Goal: Task Accomplishment & Management: Manage account settings

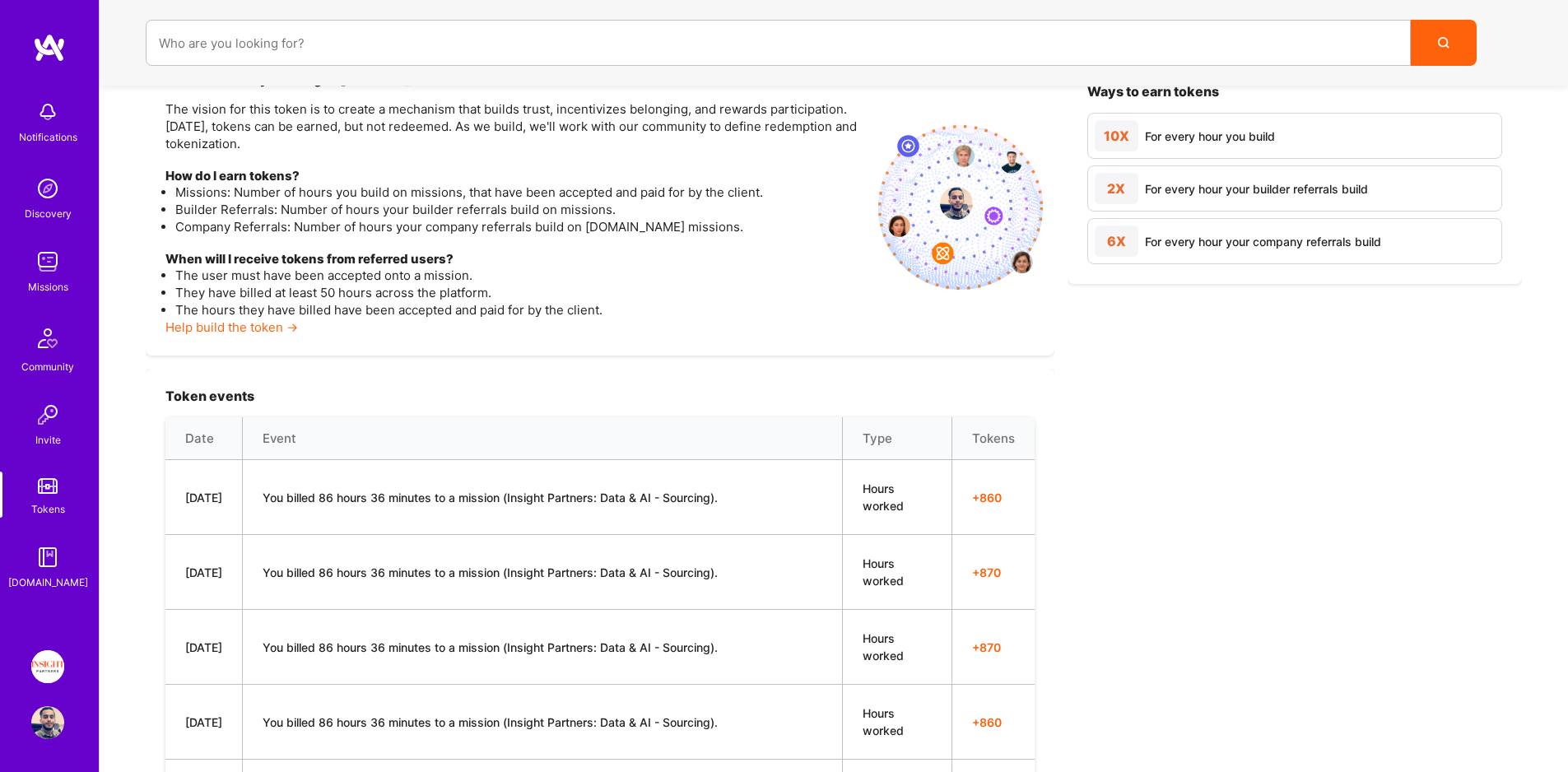
scroll to position [292, 0]
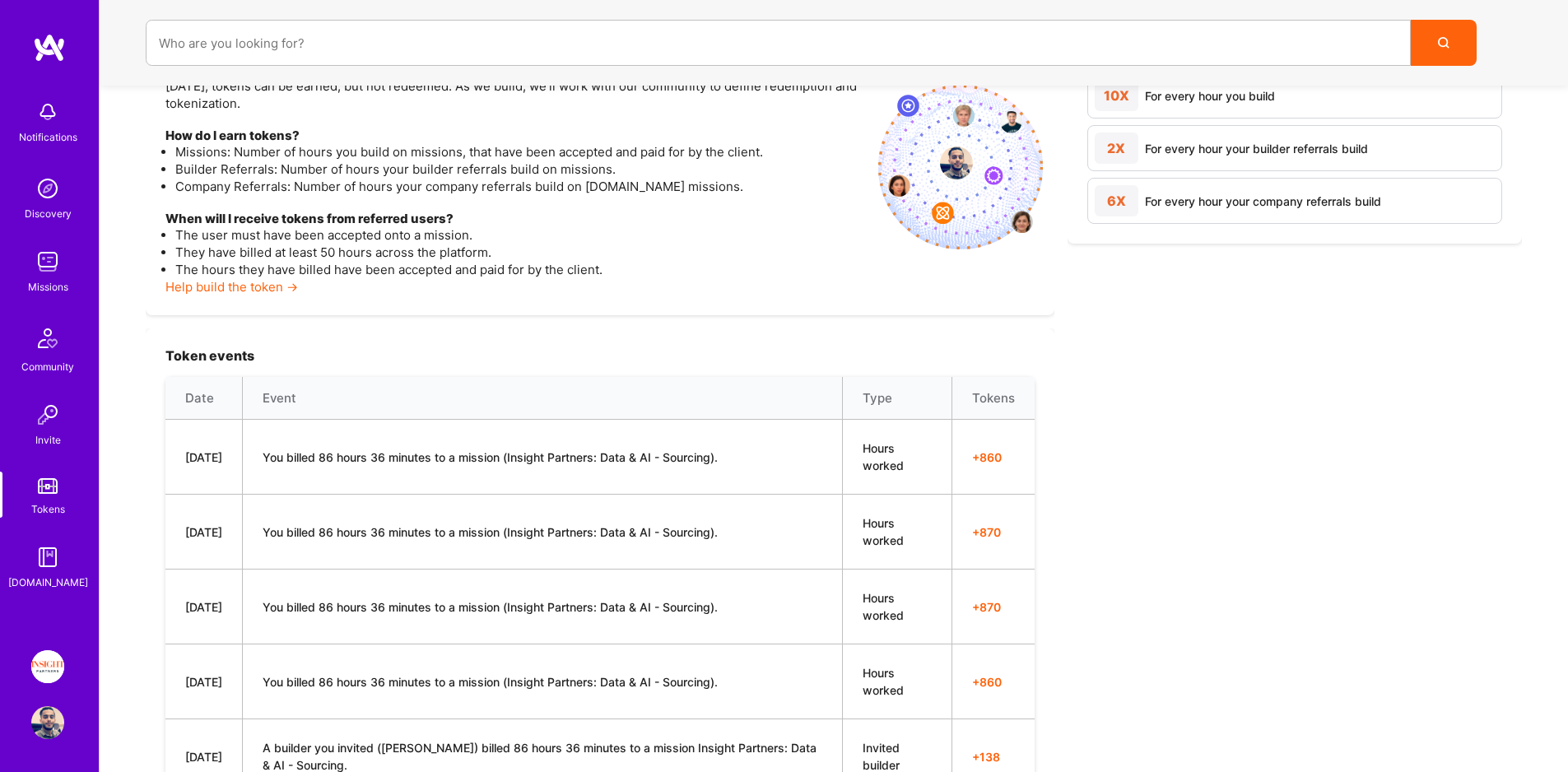
click at [49, 495] on link "Tokens" at bounding box center [48, 494] width 102 height 46
click at [56, 261] on img at bounding box center [48, 262] width 33 height 33
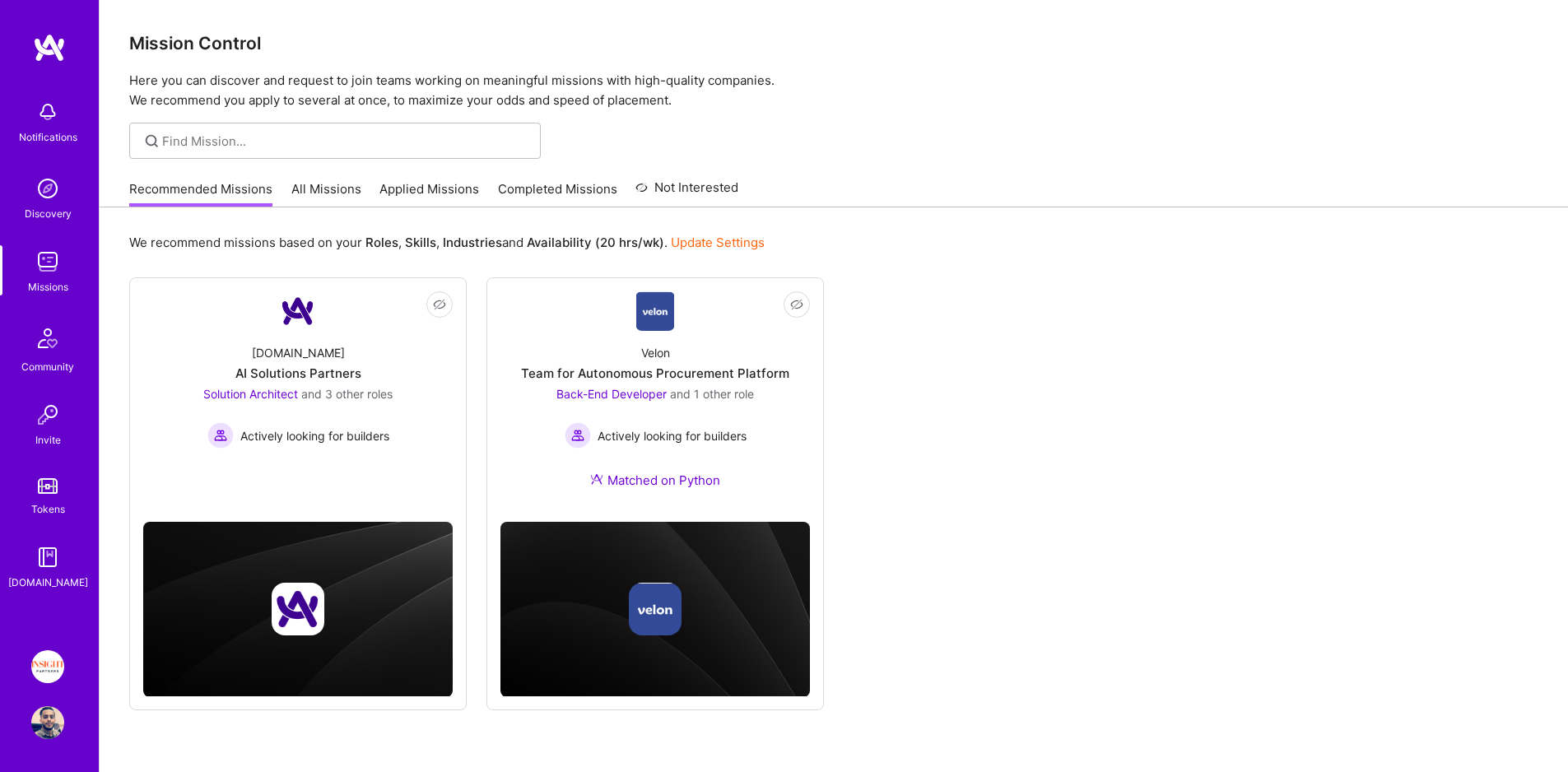
click at [418, 202] on link "Applied Missions" at bounding box center [429, 194] width 100 height 27
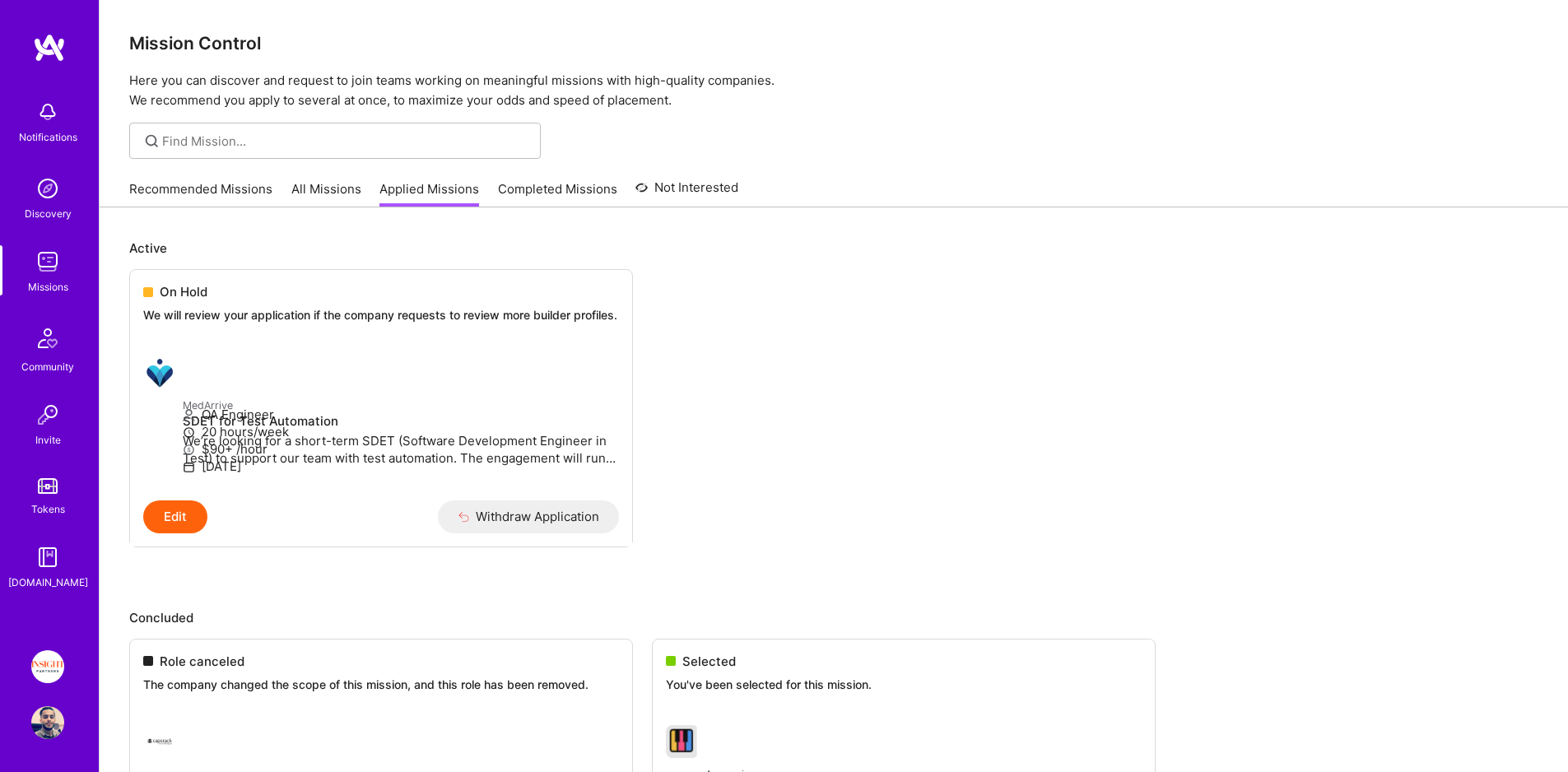
click at [326, 188] on link "All Missions" at bounding box center [326, 194] width 70 height 27
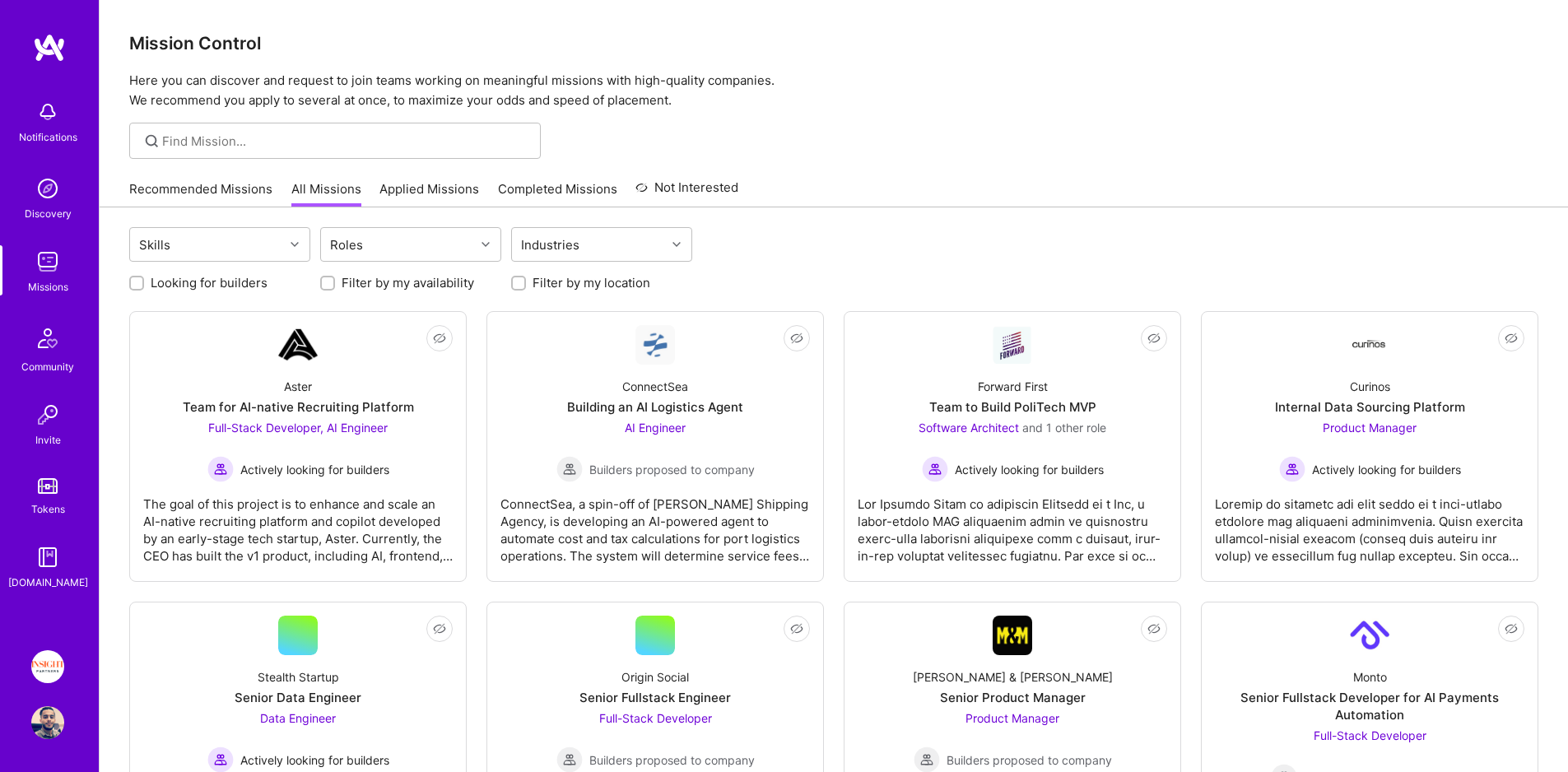
click at [557, 186] on link "Completed Missions" at bounding box center [558, 194] width 120 height 27
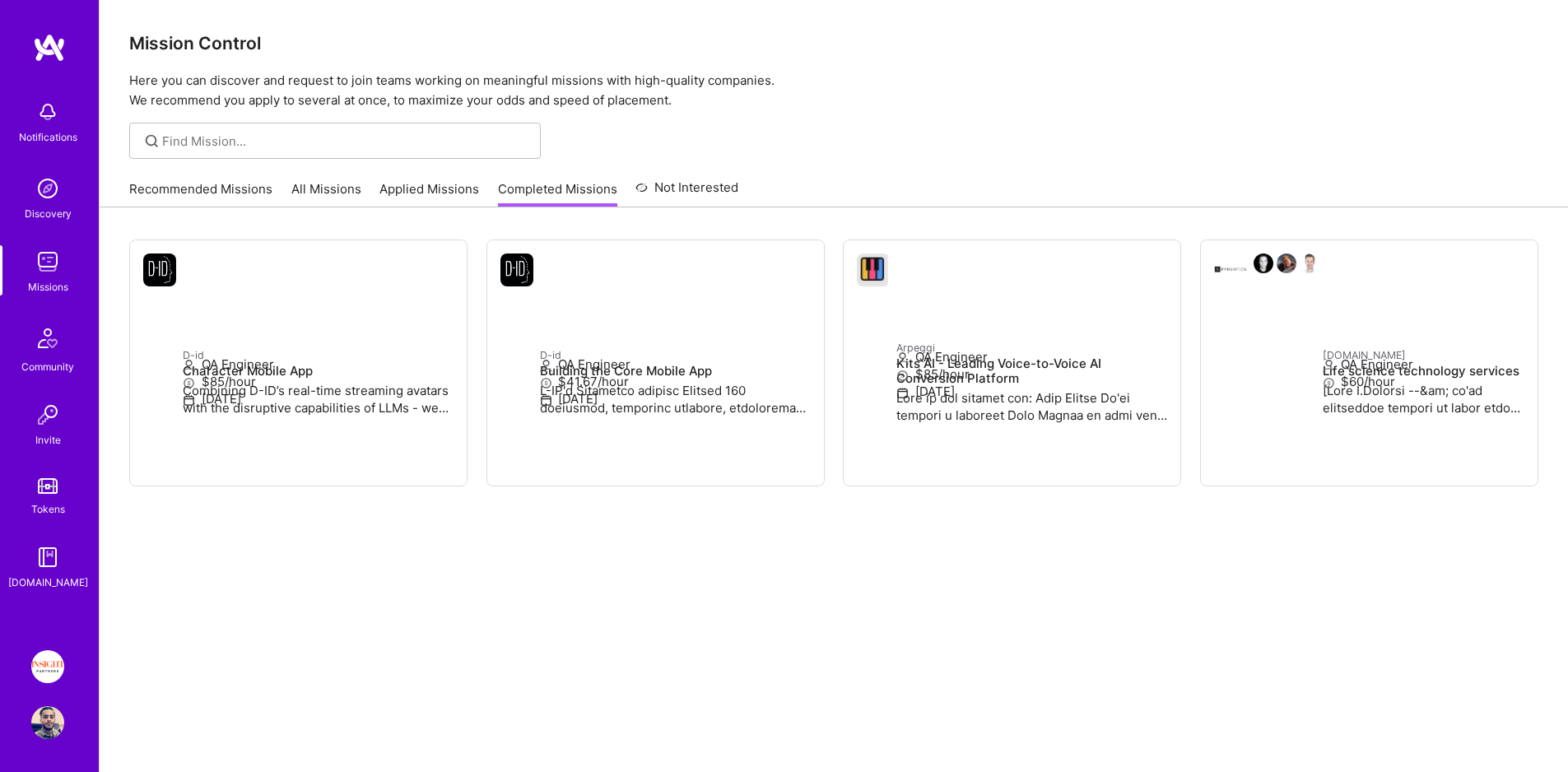
click at [53, 658] on img at bounding box center [48, 667] width 33 height 33
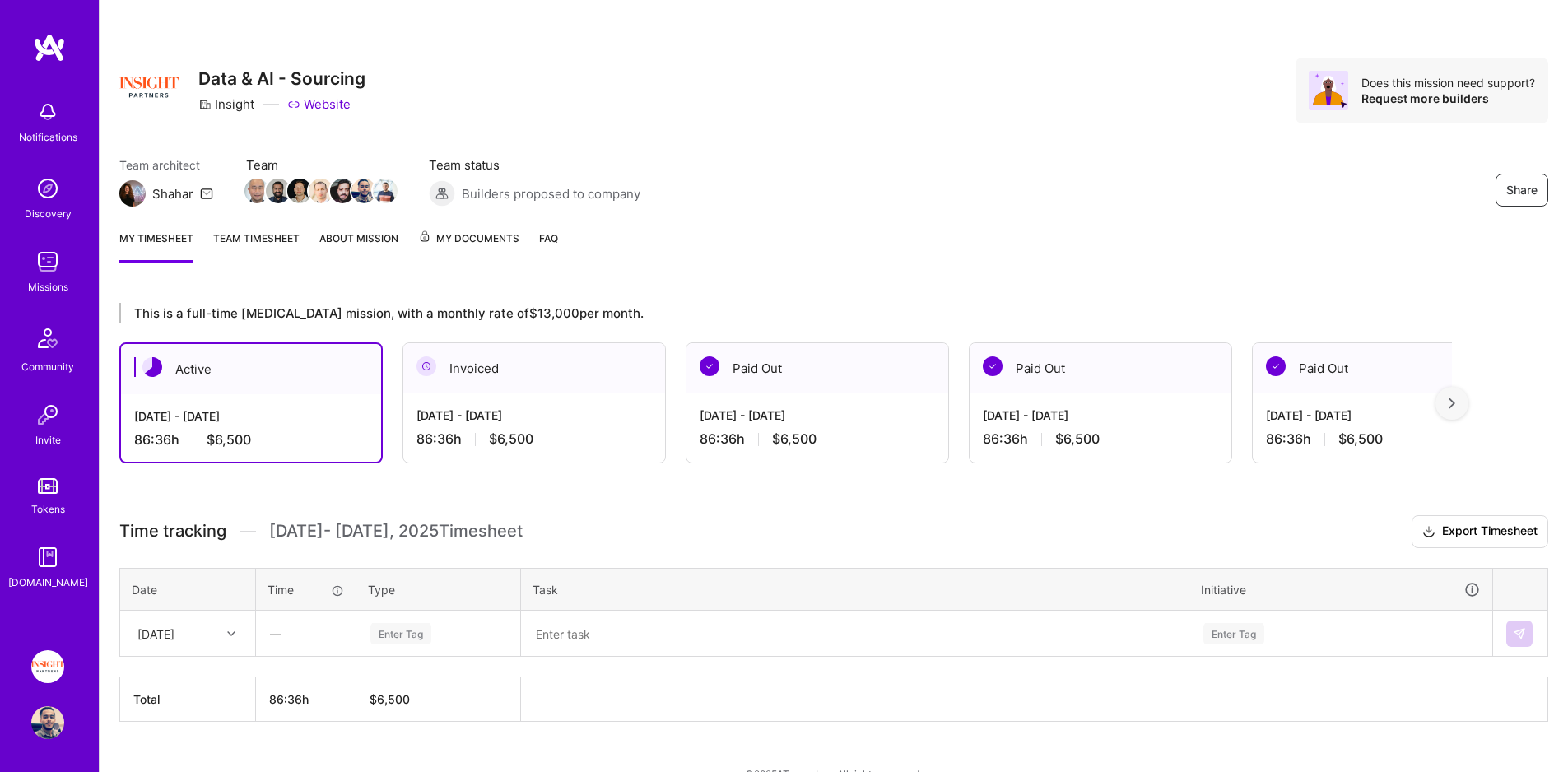
click at [457, 231] on span "My Documents" at bounding box center [469, 239] width 102 height 18
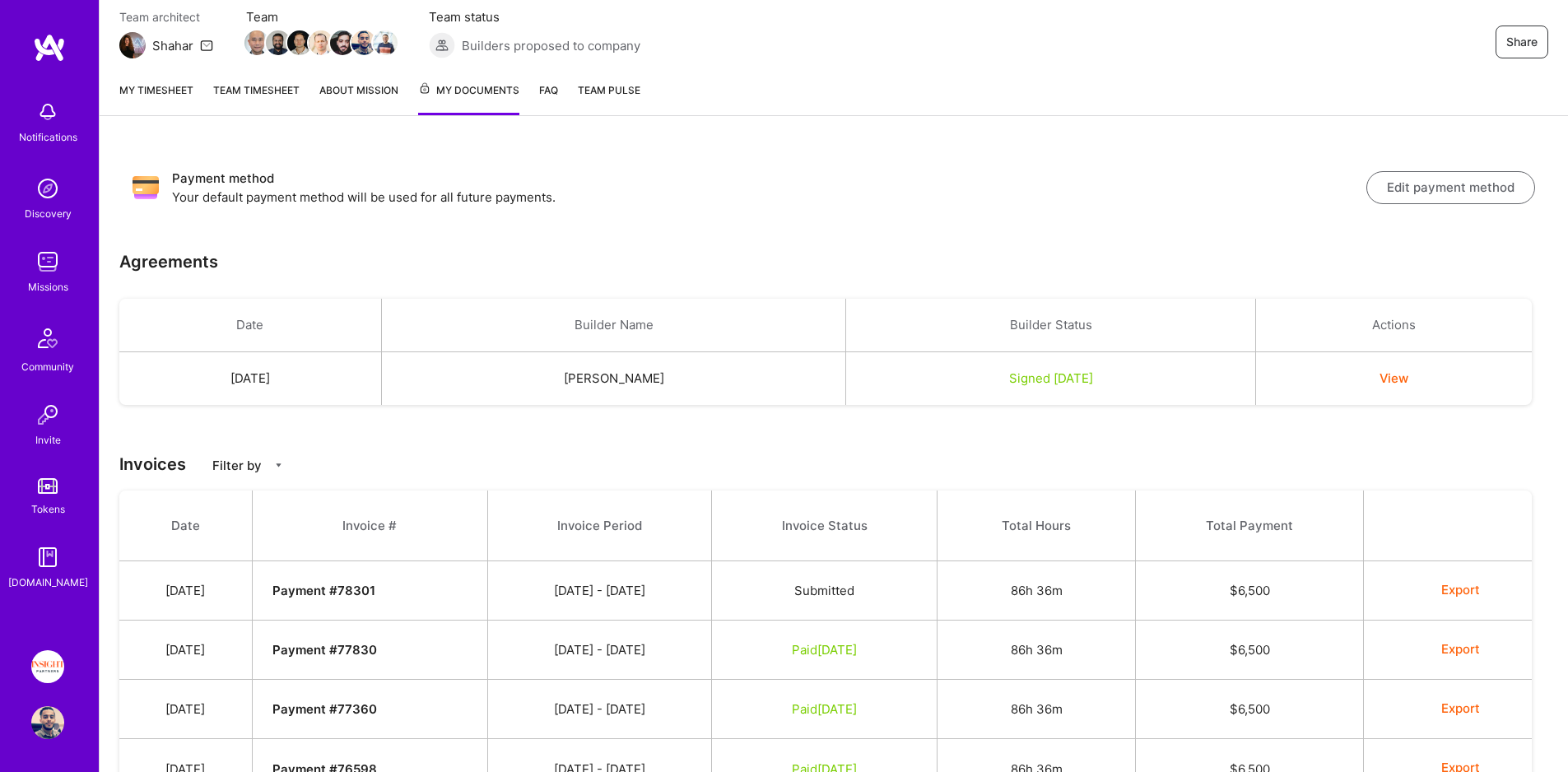
scroll to position [149, 0]
